Goal: Task Accomplishment & Management: Use online tool/utility

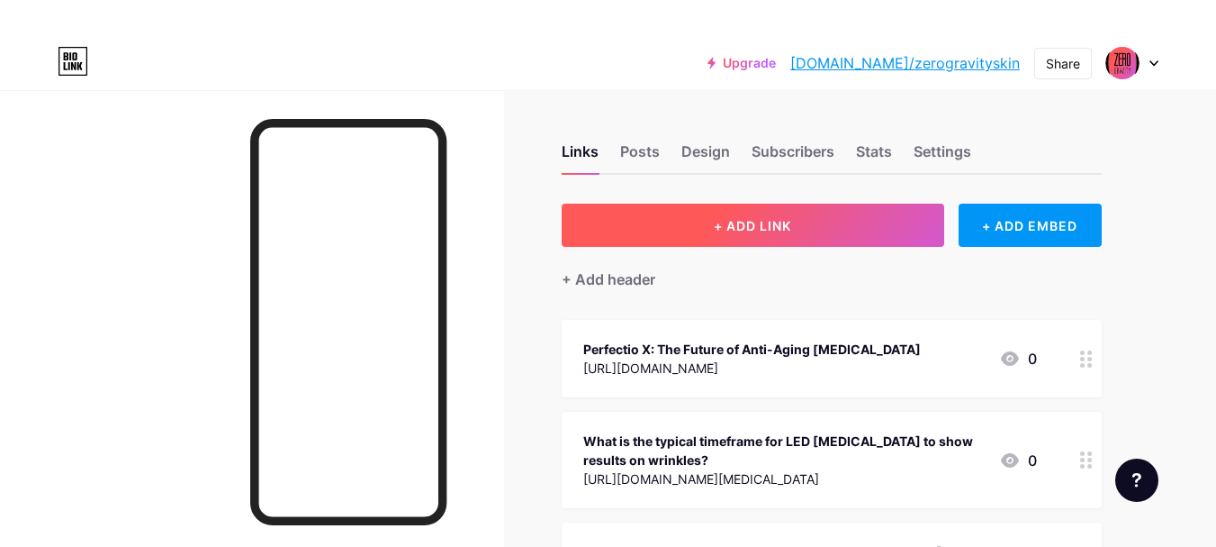
click at [804, 218] on button "+ ADD LINK" at bounding box center [753, 224] width 383 height 43
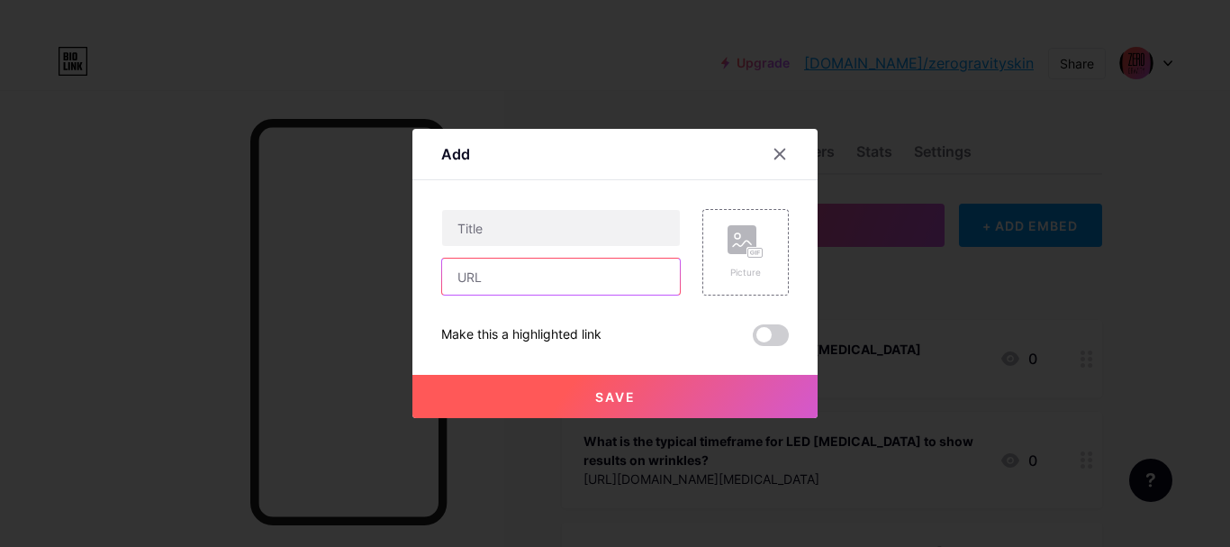
click at [583, 279] on input "text" at bounding box center [561, 276] width 238 height 36
paste input "[URL][DOMAIN_NAME]"
type input "[URL][DOMAIN_NAME]"
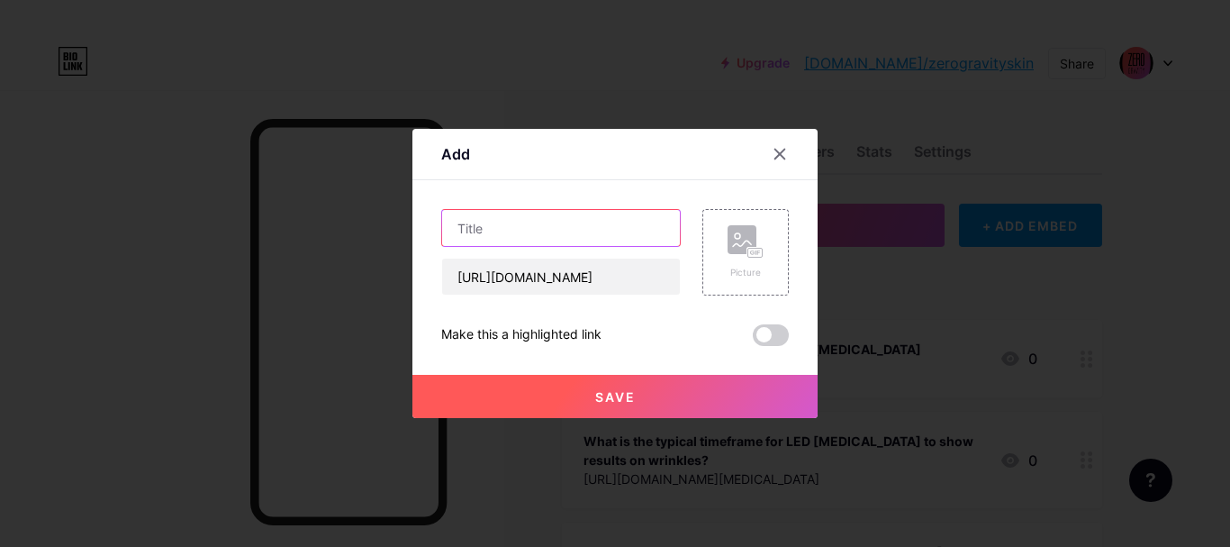
scroll to position [0, 0]
click at [535, 220] on input "text" at bounding box center [561, 228] width 238 height 36
paste input "[PERSON_NAME] & Glow Brighter with Perfectio Plus LED"
type input "[PERSON_NAME] & Glow Brighter with Perfectio Plus LED"
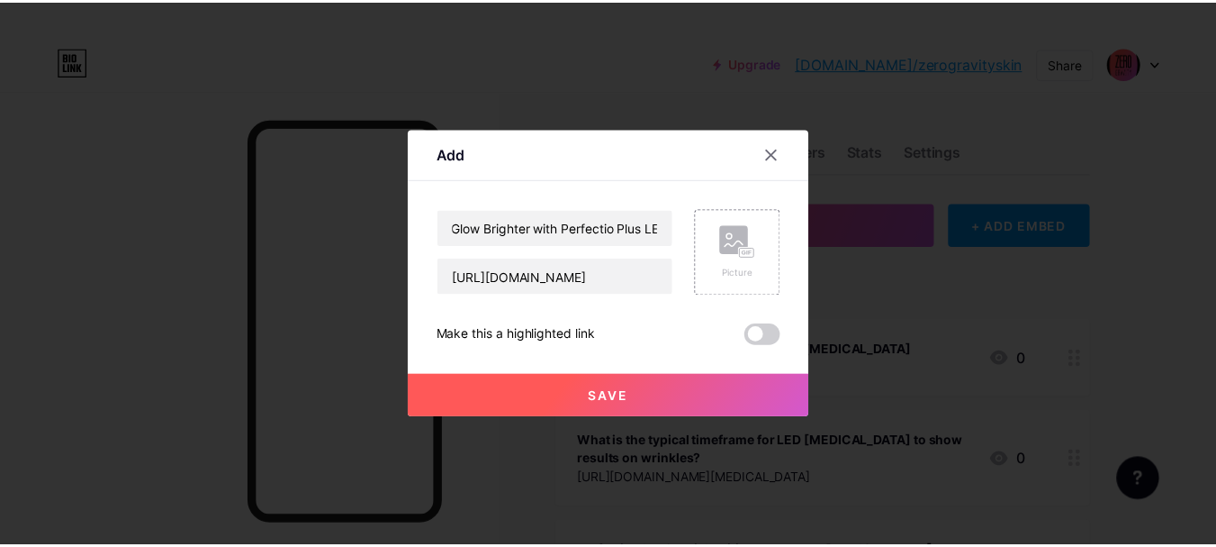
scroll to position [0, 0]
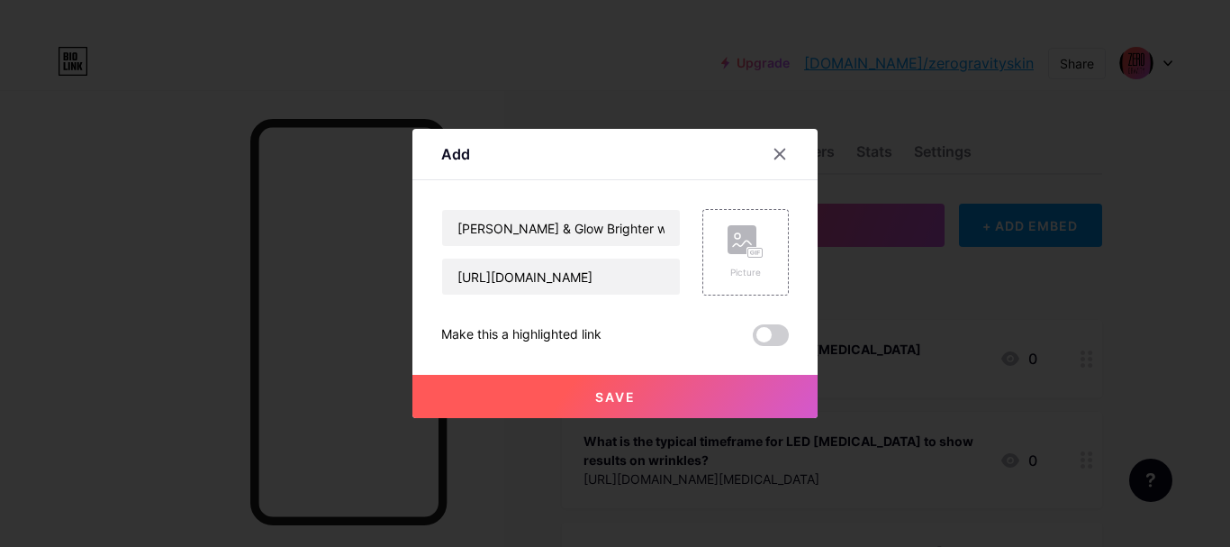
click at [629, 392] on span "Save" at bounding box center [615, 396] width 41 height 15
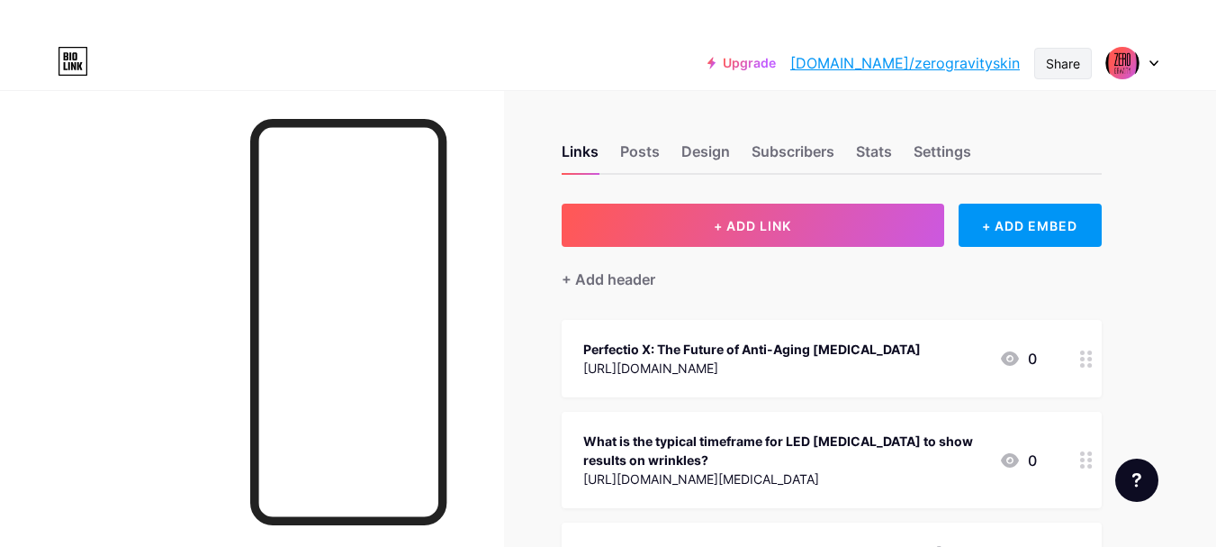
click at [1080, 59] on div "Share" at bounding box center [1063, 63] width 34 height 19
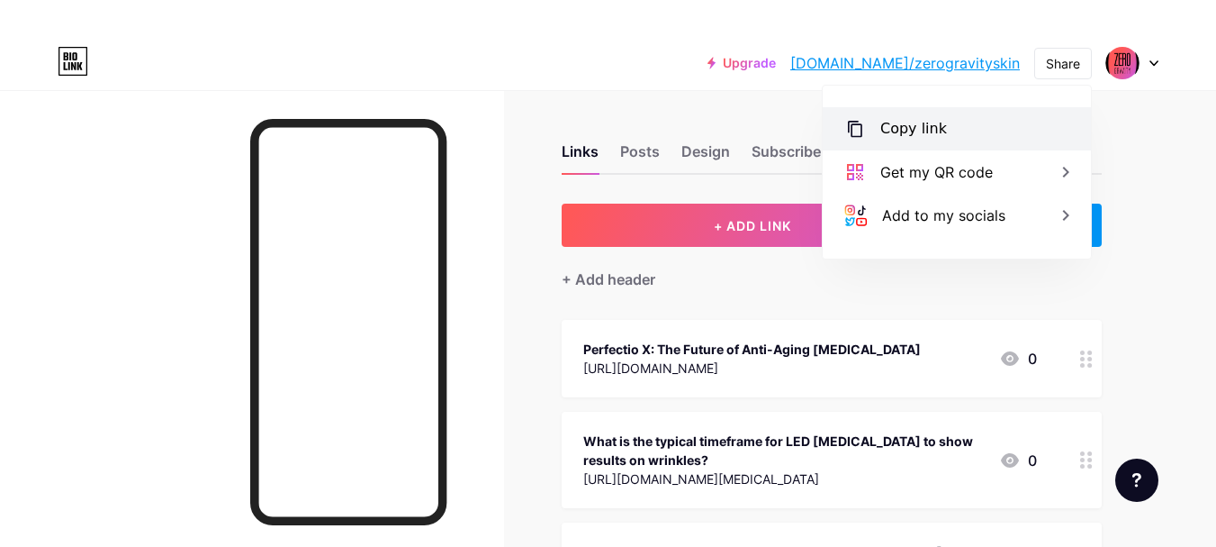
click at [973, 128] on div "Copy link" at bounding box center [957, 128] width 268 height 43
